Goal: Find specific page/section: Find specific page/section

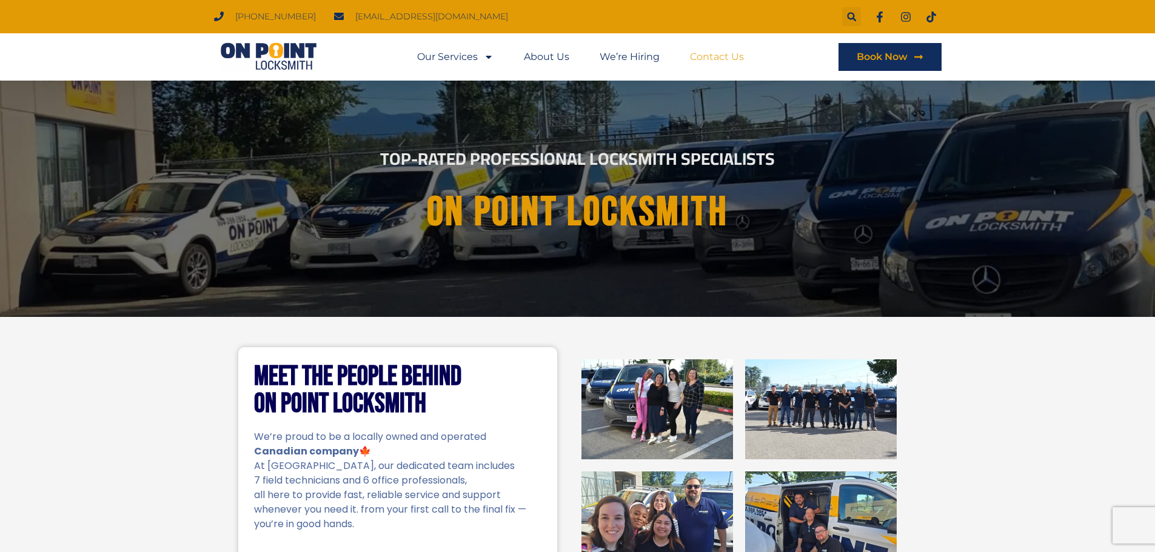
click at [724, 65] on link "Contact Us" at bounding box center [717, 57] width 54 height 28
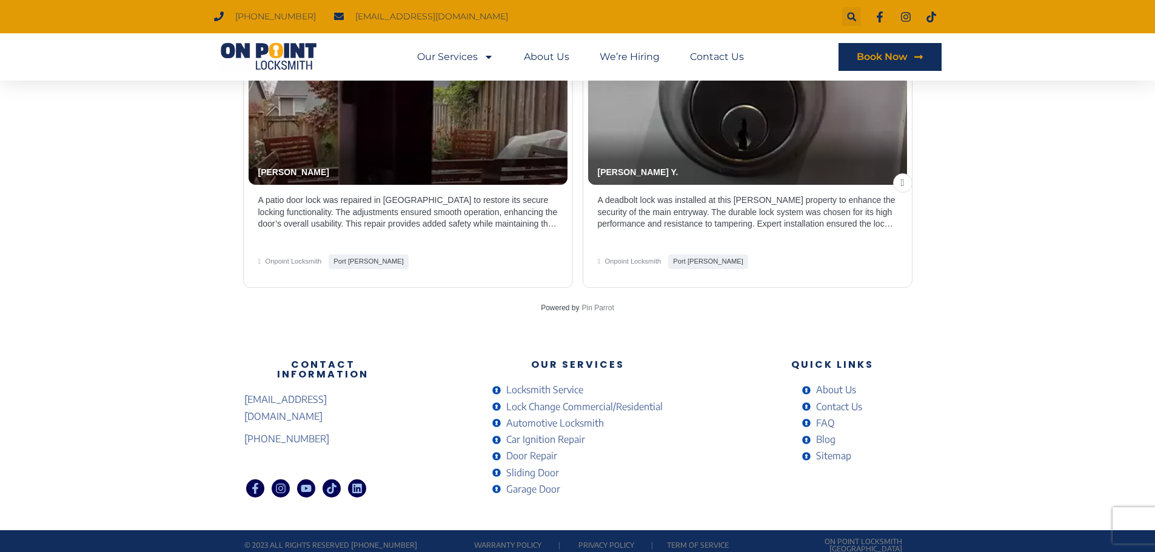
scroll to position [2566, 0]
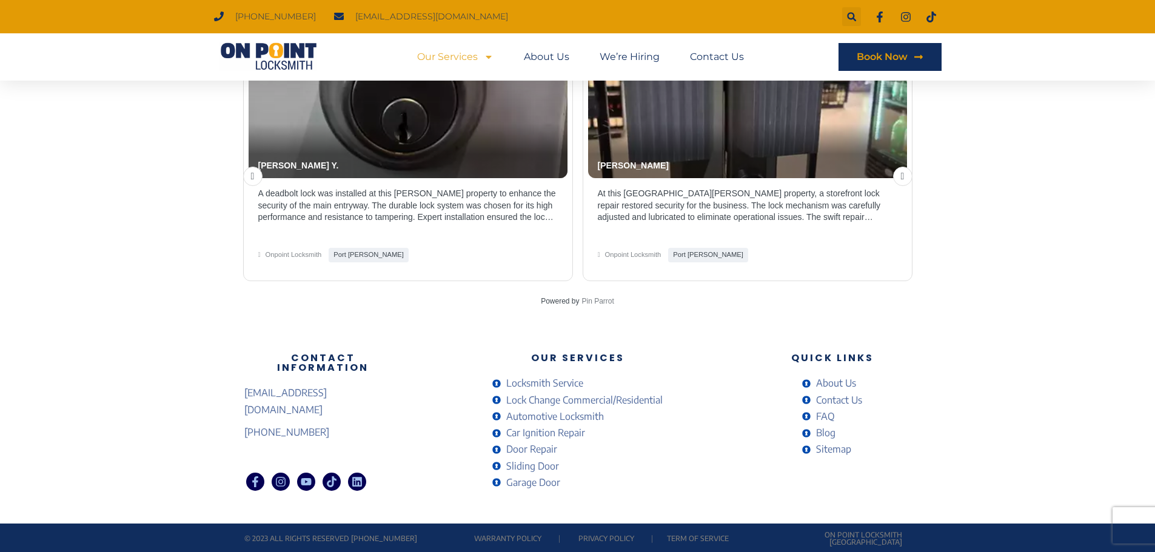
click at [488, 54] on icon "Menu" at bounding box center [489, 57] width 10 height 10
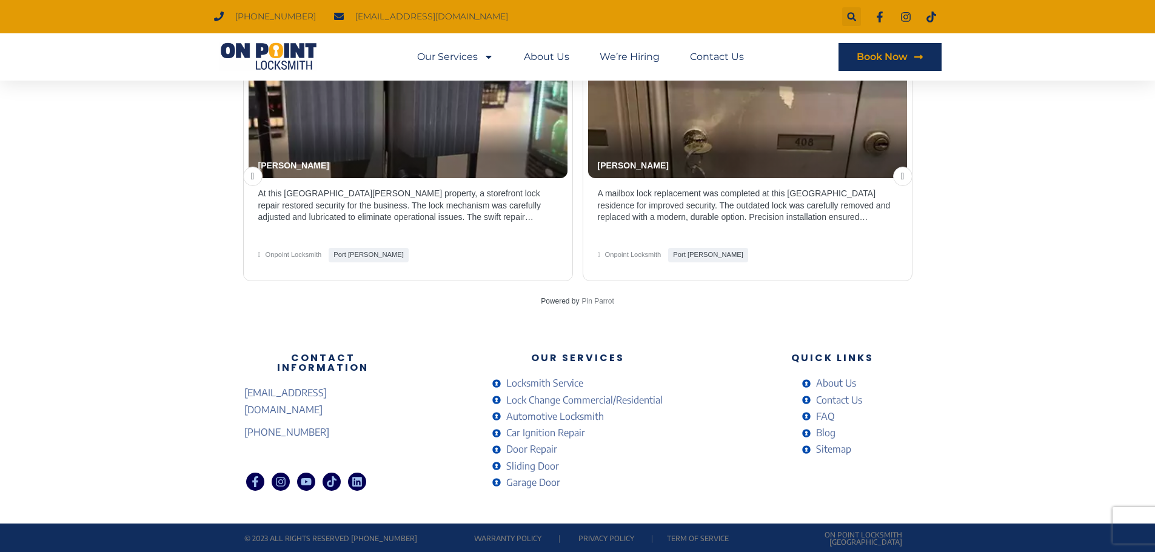
click at [539, 463] on span "Sliding Door" at bounding box center [531, 466] width 56 height 16
